Goal: Task Accomplishment & Management: Manage account settings

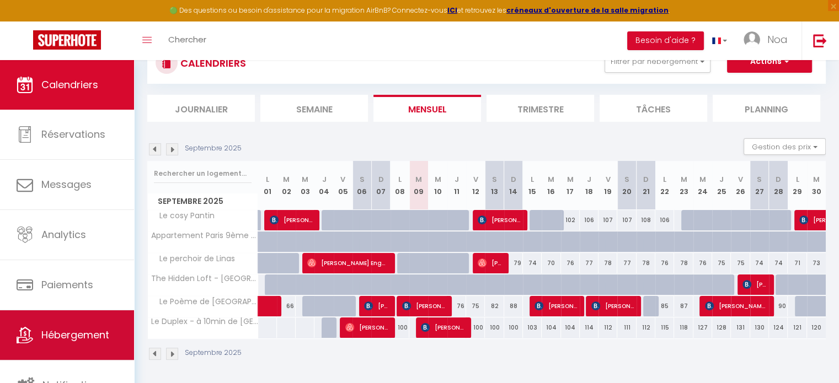
scroll to position [88, 0]
click at [28, 336] on icon at bounding box center [25, 335] width 17 height 17
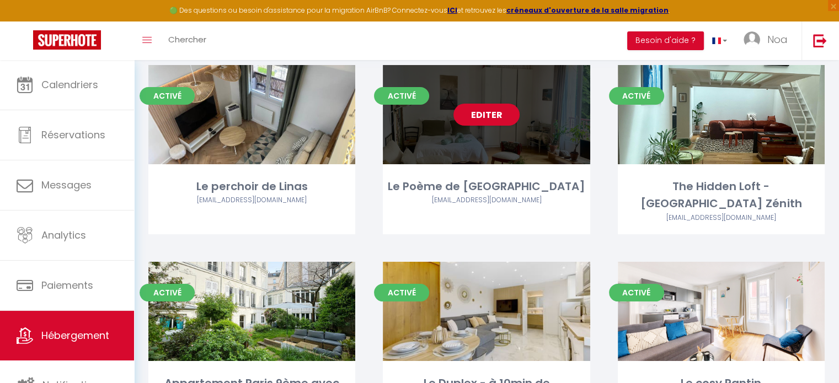
scroll to position [124, 0]
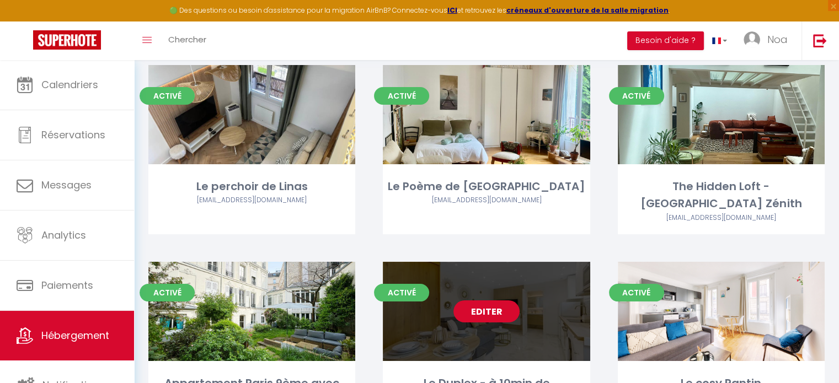
click at [470, 301] on link "Editer" at bounding box center [486, 312] width 66 height 22
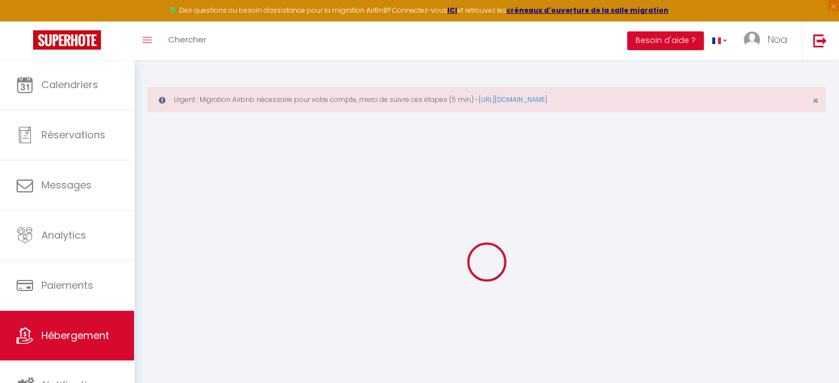
select select "+ 15 %"
select select "+ 20 %"
select select
checkbox input "false"
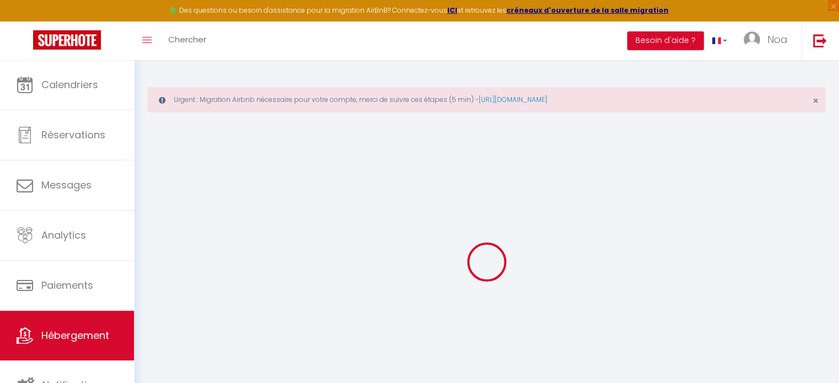
checkbox input "false"
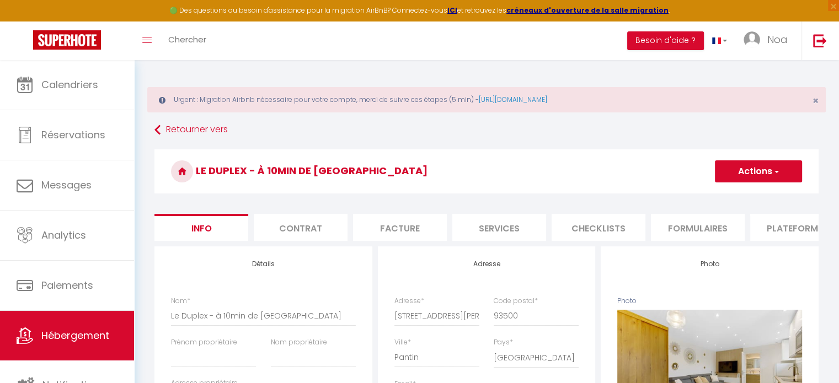
click at [746, 220] on ul "Info Contrat Facture Services Checklists Formulaires Plateformes Paramètres [GE…" at bounding box center [486, 227] width 664 height 27
click at [758, 224] on li "Plateformes" at bounding box center [797, 227] width 94 height 27
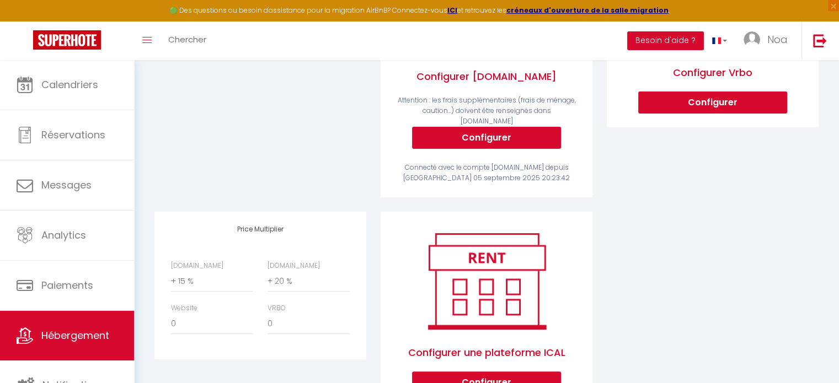
select select "365"
select select "well_reviewed_guests"
select select "EUR"
select select
select select "18074-1502117002165736393"
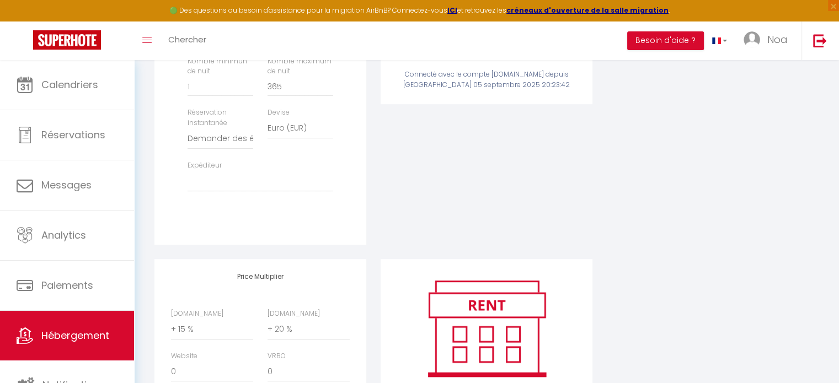
scroll to position [522, 0]
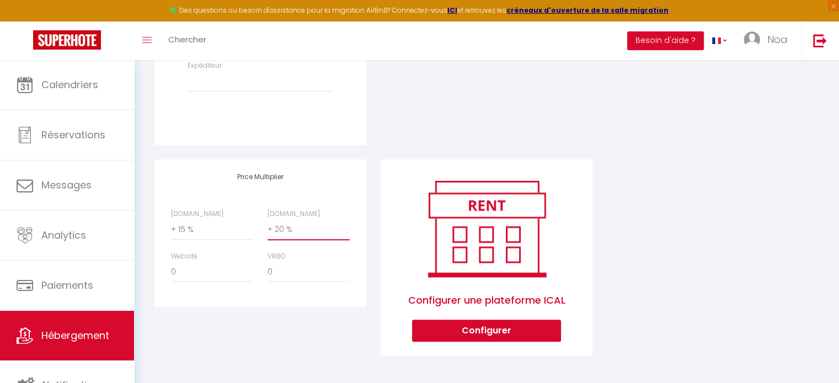
click at [309, 234] on select "0 + 1 % + 2 % + 3 % + 4 % + 5 % + 6 % + 7 % + 8 % + 9 %" at bounding box center [308, 229] width 82 height 21
select select "+ 30 %"
click at [267, 219] on select "0 + 1 % + 2 % + 3 % + 4 % + 5 % + 6 % + 7 % + 8 % + 9 %" at bounding box center [308, 229] width 82 height 21
select select
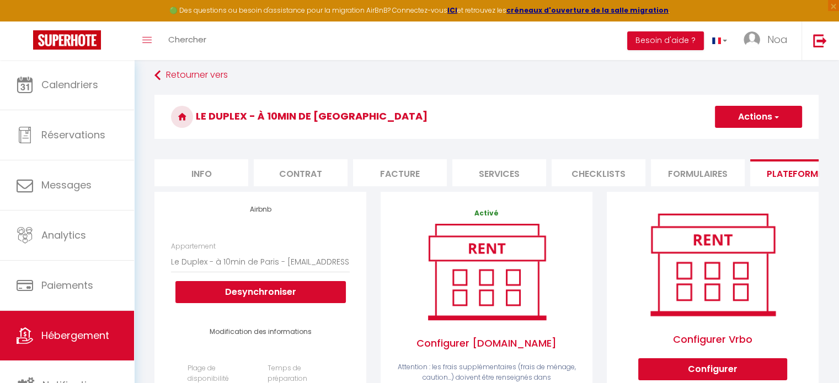
scroll to position [35, 0]
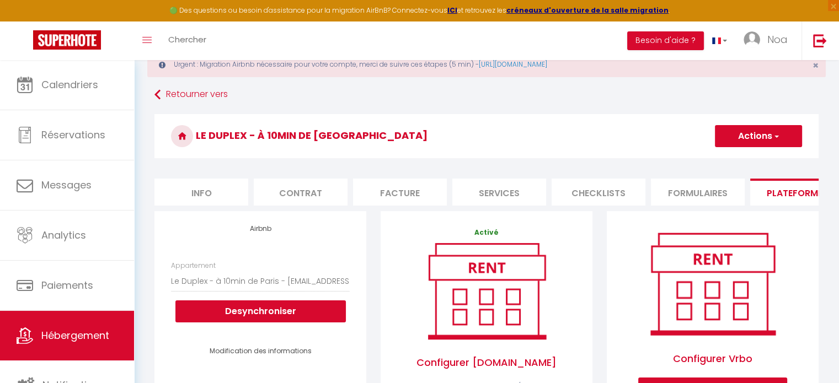
click at [752, 133] on button "Actions" at bounding box center [758, 136] width 87 height 22
click at [749, 157] on link "Enregistrer" at bounding box center [757, 160] width 87 height 14
select select "365"
select select "well_reviewed_guests"
select select "EUR"
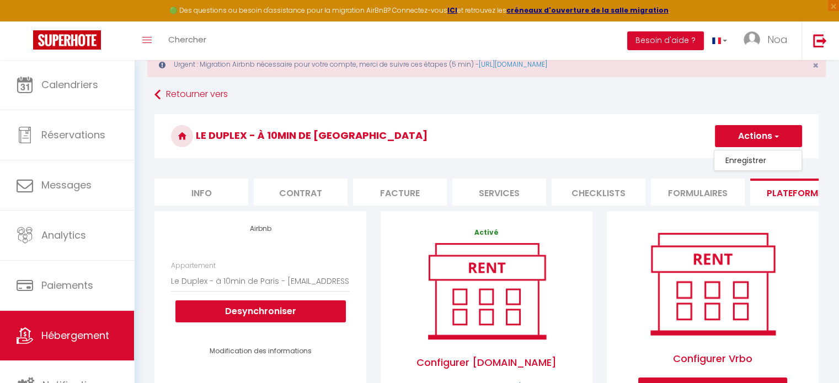
select select
